Goal: Task Accomplishment & Management: Use online tool/utility

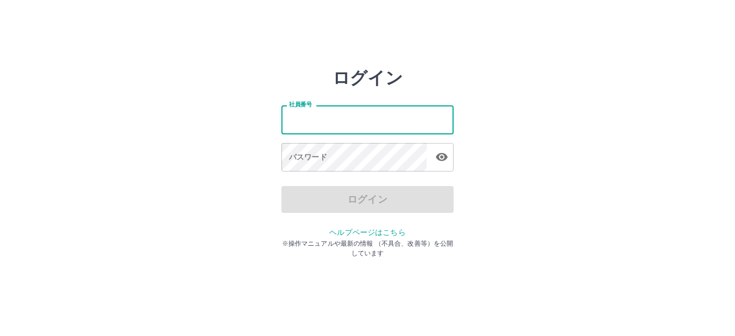
click at [332, 121] on input "社員番号" at bounding box center [368, 119] width 172 height 29
type input "*******"
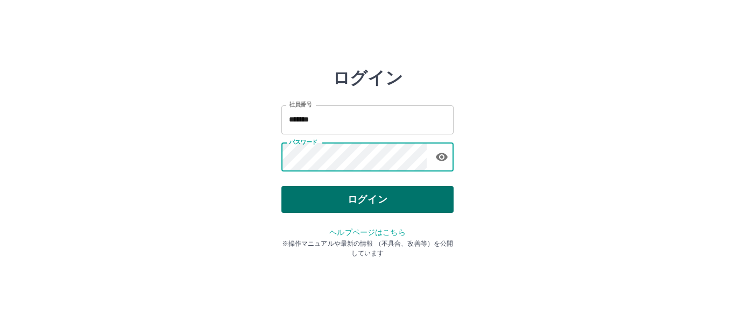
click at [343, 192] on button "ログイン" at bounding box center [368, 199] width 172 height 27
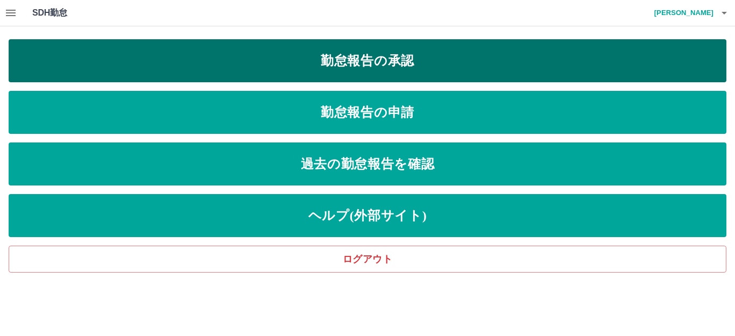
click at [402, 60] on link "勤怠報告の承認" at bounding box center [368, 60] width 718 height 43
